Goal: Browse casually

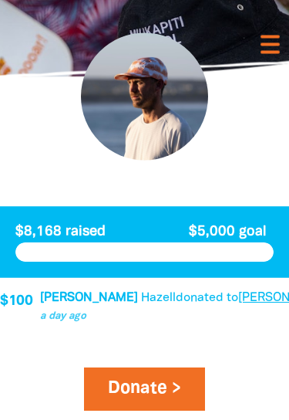
scroll to position [393, 0]
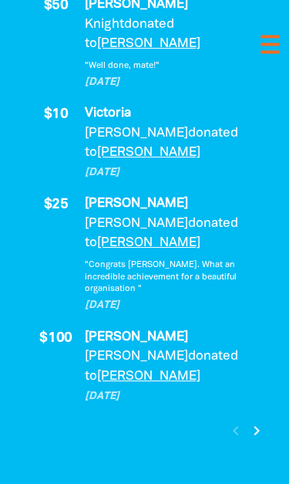
scroll to position [2685, 0]
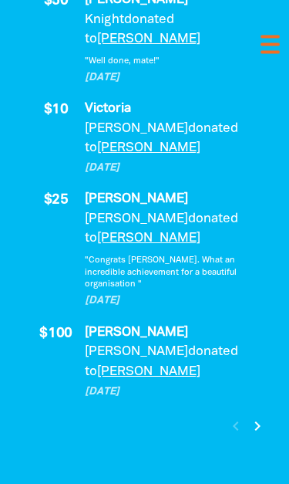
click at [266, 417] on icon "chevron_right" at bounding box center [257, 426] width 19 height 19
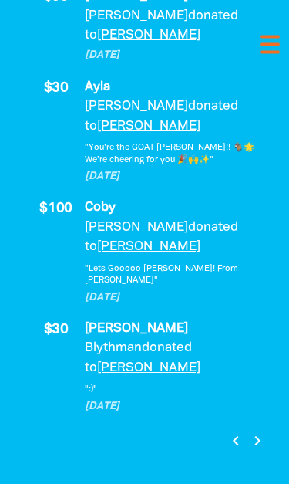
scroll to position [2680, 0]
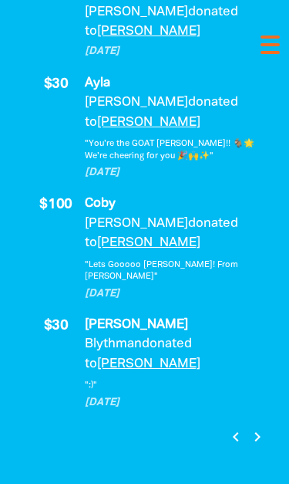
click at [261, 427] on icon "chevron_right" at bounding box center [257, 436] width 19 height 19
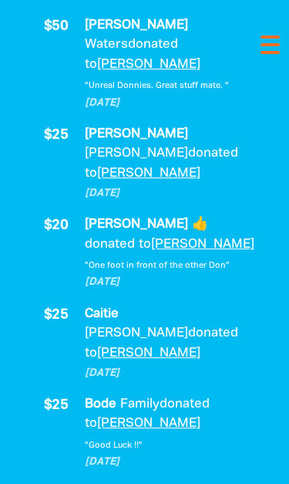
scroll to position [2700, 0]
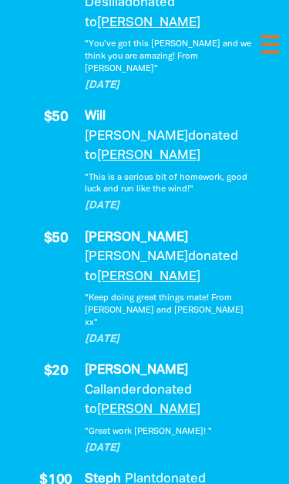
scroll to position [2639, 0]
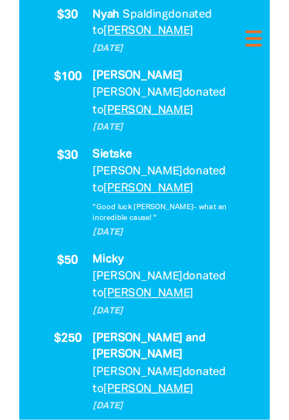
scroll to position [2635, 0]
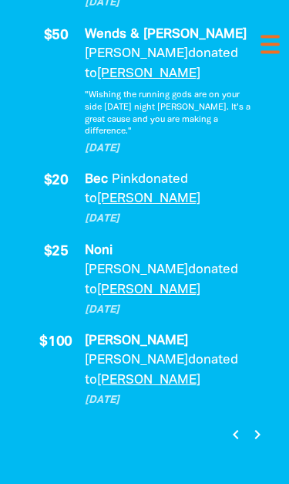
scroll to position [2742, 0]
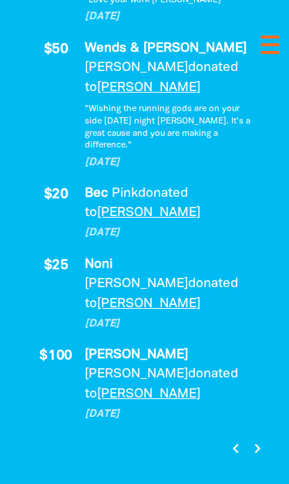
click at [256, 438] on button "chevron_right" at bounding box center [257, 448] width 21 height 21
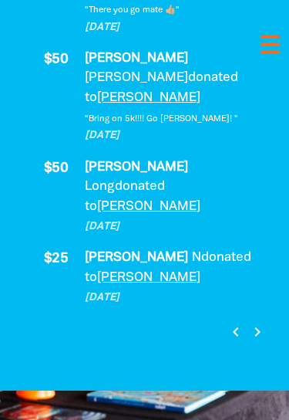
click at [258, 322] on icon "chevron_right" at bounding box center [257, 331] width 19 height 19
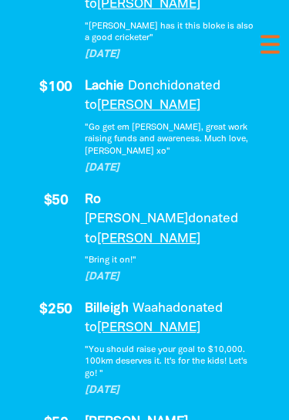
scroll to position [2178, 0]
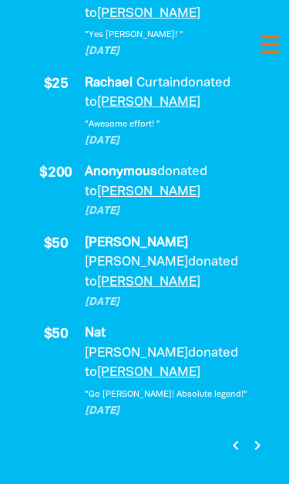
click at [264, 436] on icon "chevron_right" at bounding box center [257, 445] width 19 height 19
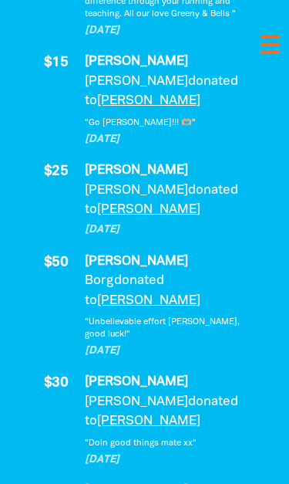
scroll to position [2643, 0]
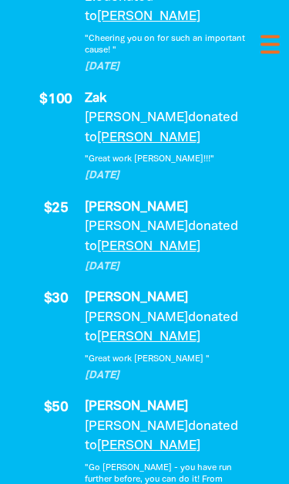
scroll to position [2692, 0]
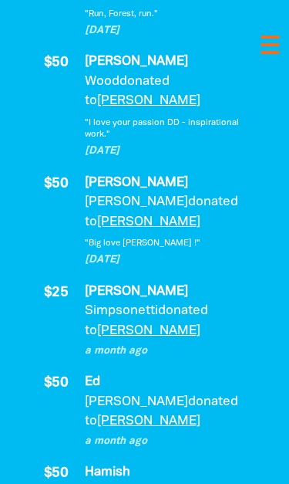
scroll to position [2600, 0]
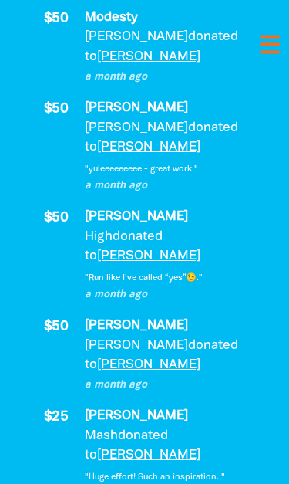
scroll to position [2177, 0]
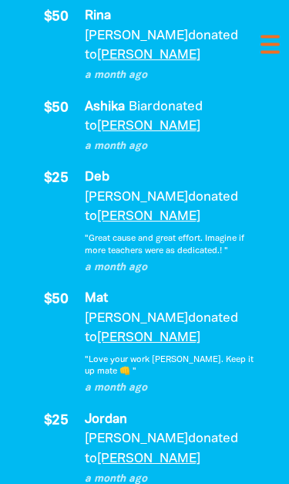
scroll to position [2640, 0]
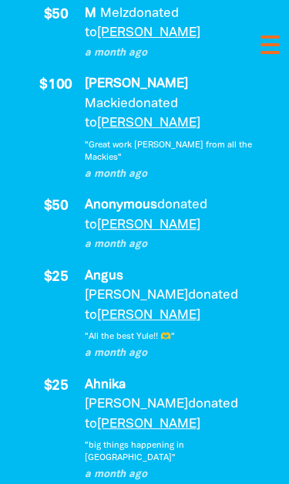
scroll to position [2637, 0]
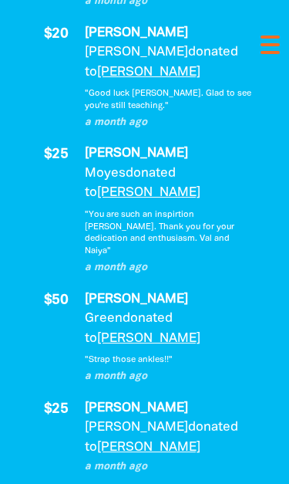
scroll to position [2674, 0]
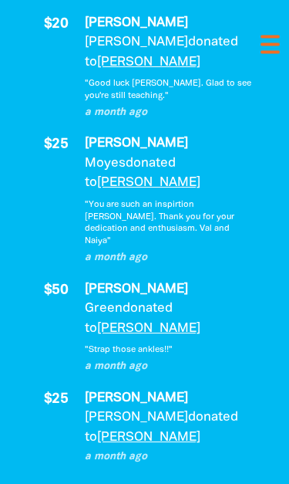
click at [255, 483] on icon "chevron_right" at bounding box center [257, 492] width 19 height 19
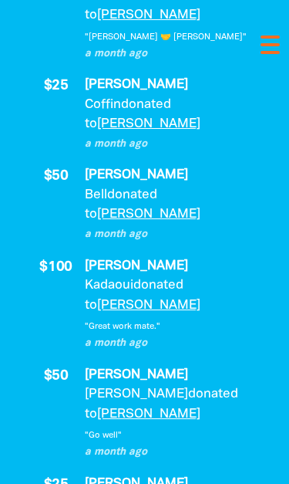
scroll to position [2177, 0]
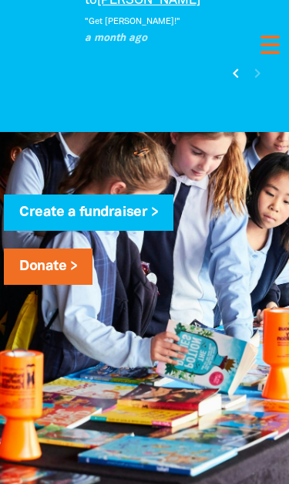
scroll to position [1999, 0]
